Goal: Information Seeking & Learning: Find specific fact

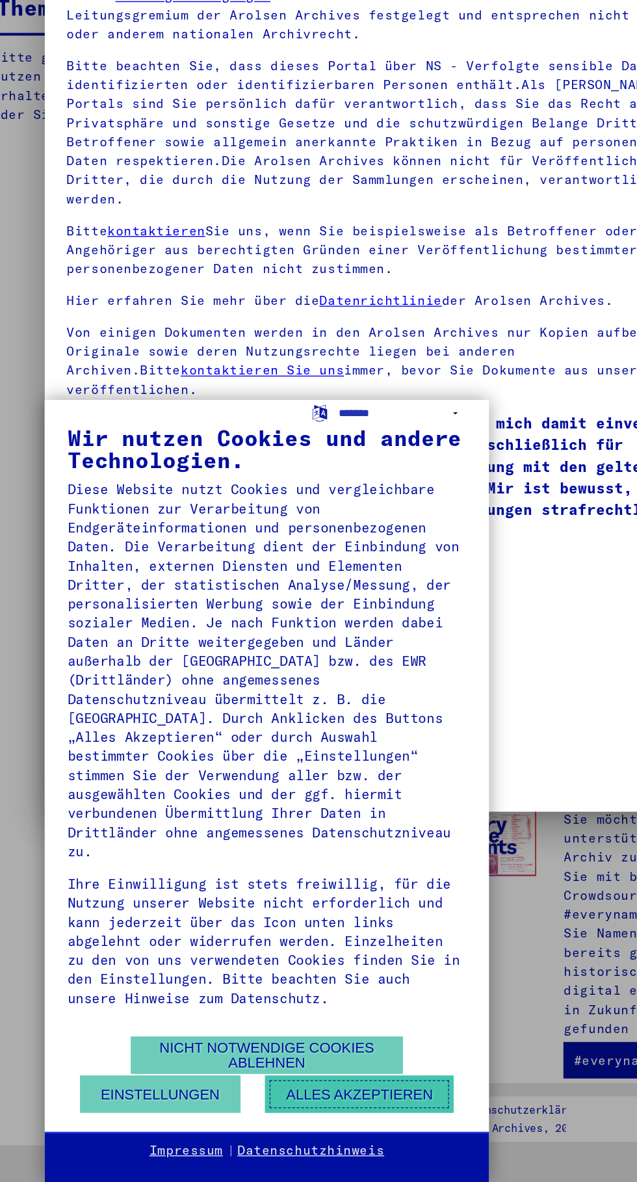
click at [311, 1124] on button "Alles akzeptieren" at bounding box center [289, 1118] width 135 height 27
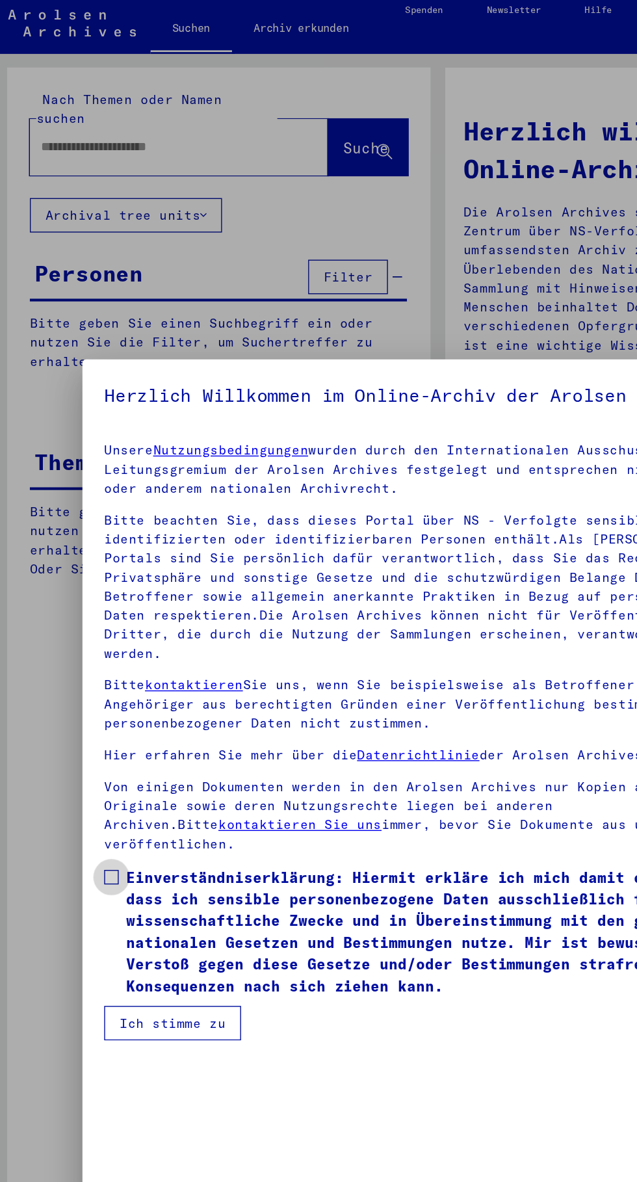
scroll to position [45, 0]
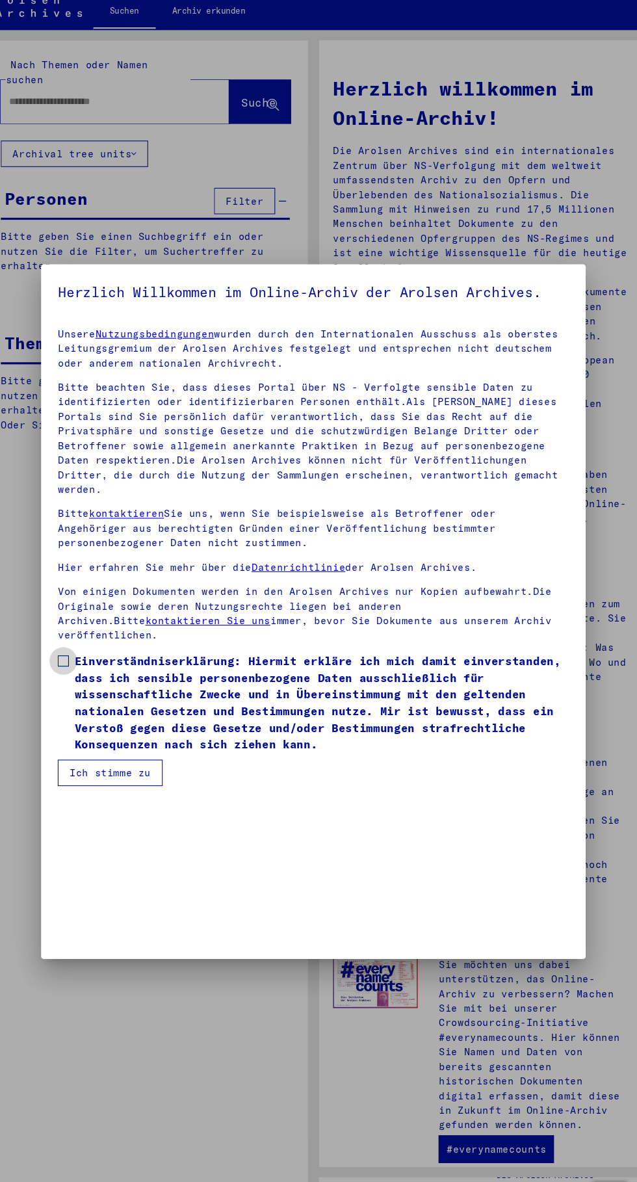
click at [85, 632] on span at bounding box center [84, 637] width 10 height 10
click at [124, 912] on mat-dialog-container "Herzlich Willkommen im Online-Archiv der Arolsen Archives. Unsere Nutzungsbedin…" at bounding box center [319, 591] width 510 height 650
click at [123, 754] on button "Ich stimme zu" at bounding box center [128, 741] width 98 height 25
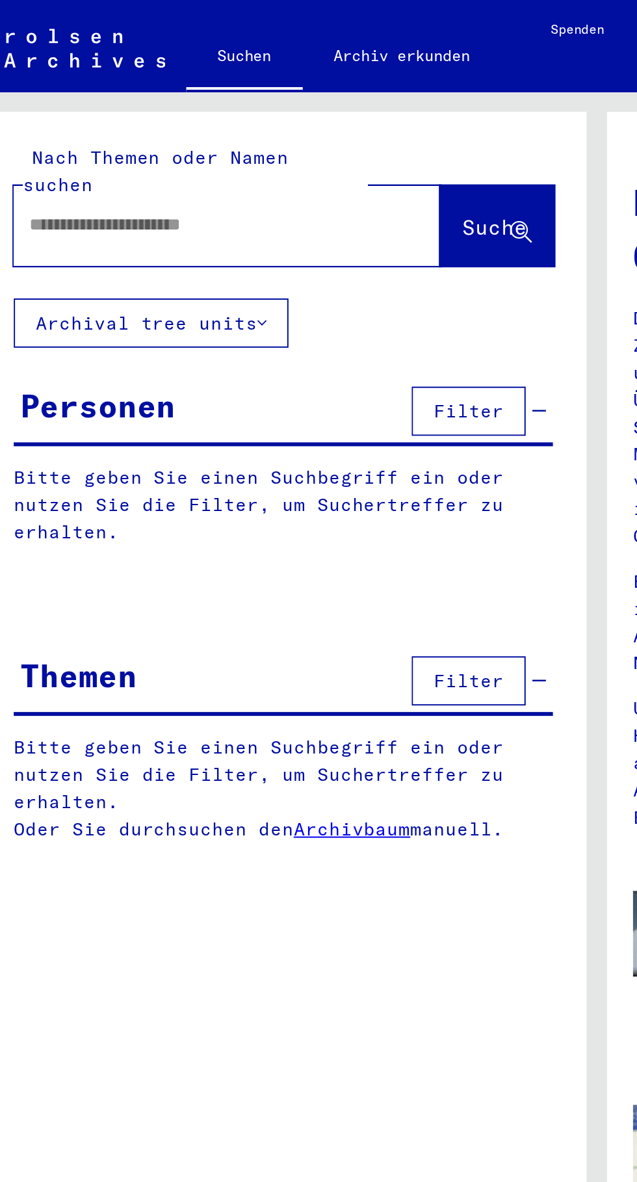
click at [57, 107] on input "text" at bounding box center [117, 114] width 167 height 14
type input "**********"
click at [251, 108] on span "Suche" at bounding box center [267, 114] width 33 height 13
